Goal: Transaction & Acquisition: Book appointment/travel/reservation

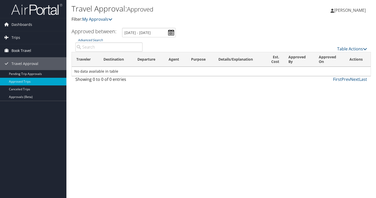
click at [27, 51] on span "Book Travel" at bounding box center [22, 50] width 20 height 13
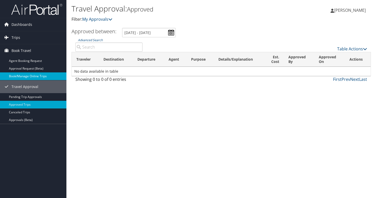
click at [31, 74] on link "Book/Manage Online Trips" at bounding box center [33, 76] width 66 height 8
